Goal: Navigation & Orientation: Find specific page/section

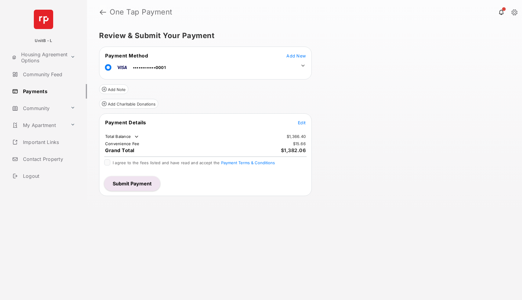
click at [103, 15] on link at bounding box center [103, 12] width 6 height 15
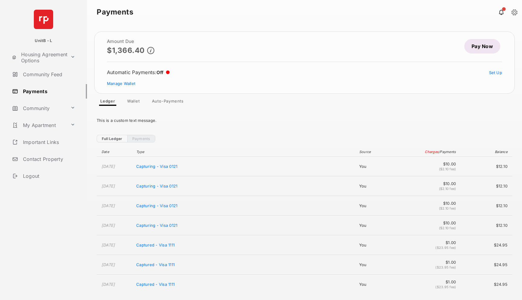
click at [167, 101] on link "Auto-Payments" at bounding box center [167, 102] width 41 height 7
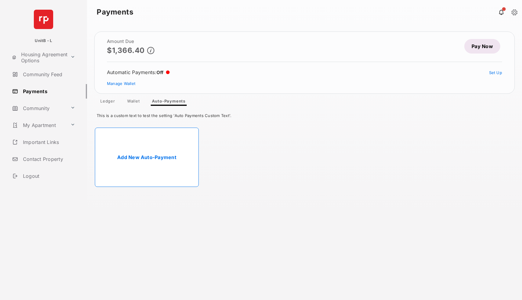
click at [136, 101] on link "Wallet" at bounding box center [133, 102] width 22 height 7
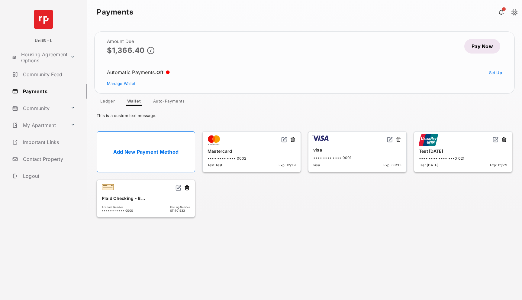
click at [164, 102] on link "Auto-Payments" at bounding box center [168, 102] width 41 height 7
